Goal: Register for event/course

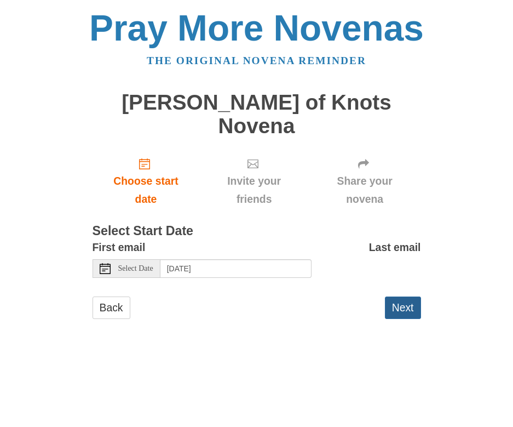
click at [405, 296] on button "Next" at bounding box center [403, 307] width 36 height 22
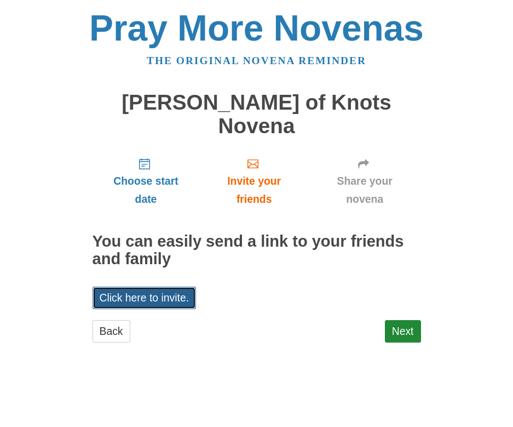
click at [164, 287] on link "Click here to invite." at bounding box center [145, 298] width 104 height 22
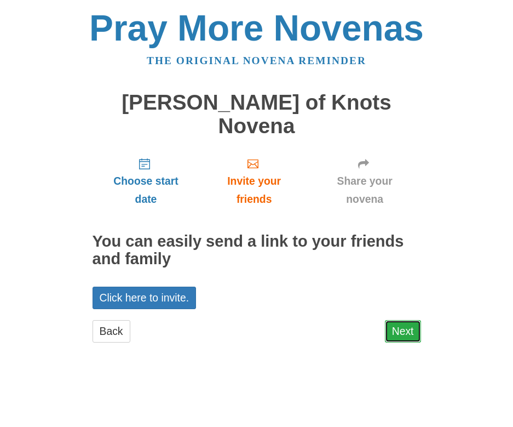
click at [402, 320] on link "Next" at bounding box center [403, 331] width 36 height 22
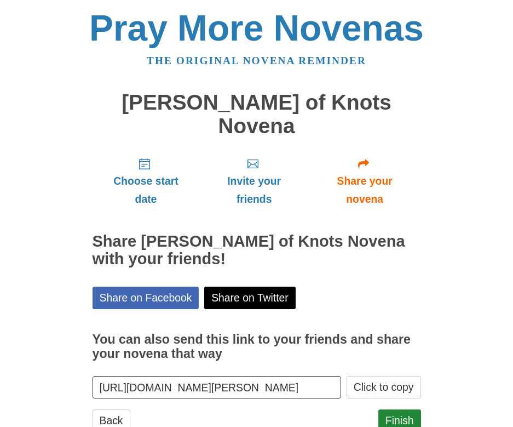
scroll to position [13, 0]
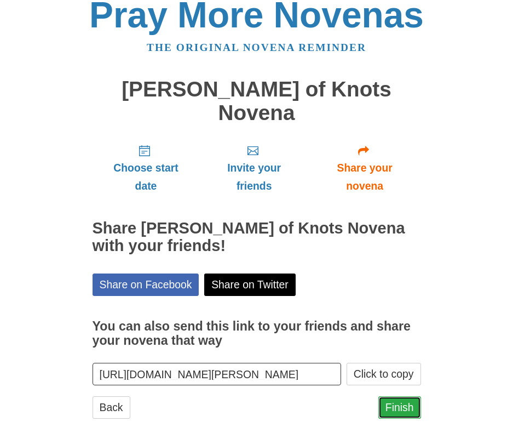
click at [408, 396] on link "Finish" at bounding box center [400, 407] width 43 height 22
